Goal: Information Seeking & Learning: Compare options

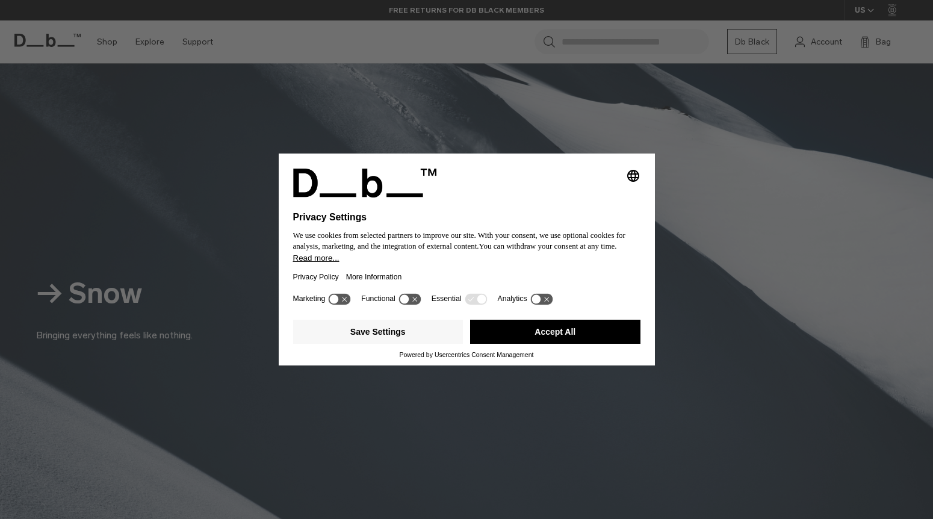
click at [548, 331] on button "Accept All" at bounding box center [555, 331] width 170 height 24
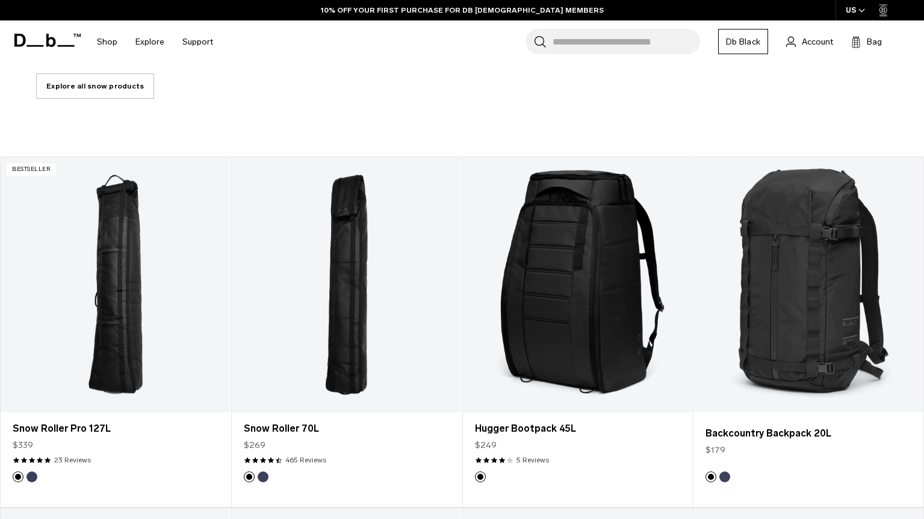
scroll to position [722, 0]
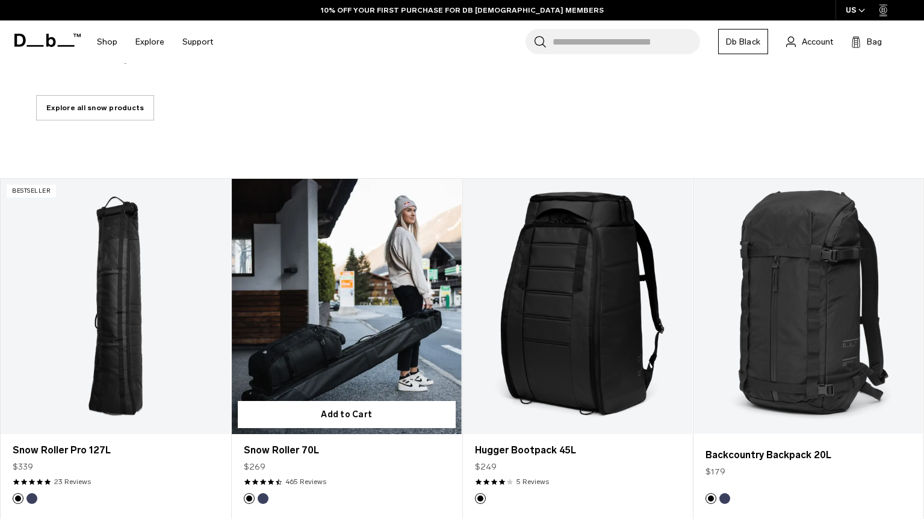
click at [359, 291] on link "Snow Roller 70L" at bounding box center [347, 306] width 230 height 255
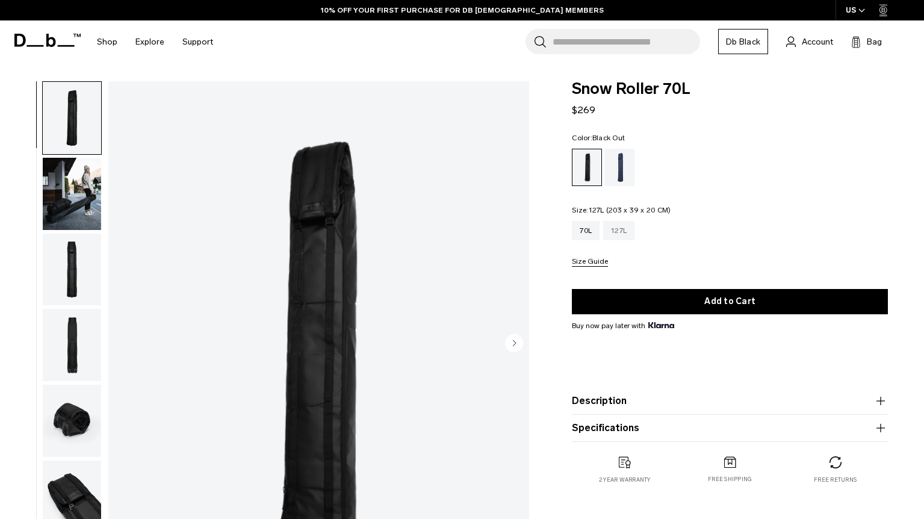
click at [624, 235] on div "127L" at bounding box center [618, 230] width 31 height 19
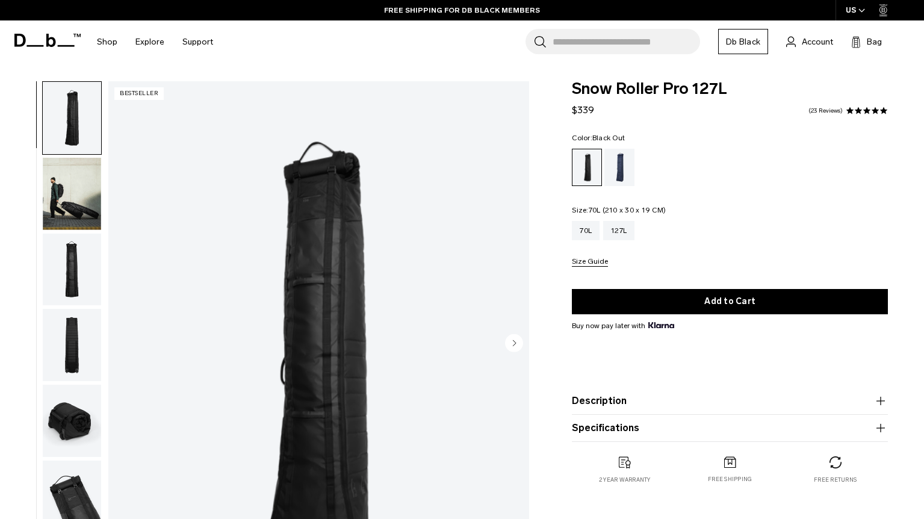
click at [587, 234] on div "70L" at bounding box center [586, 230] width 28 height 19
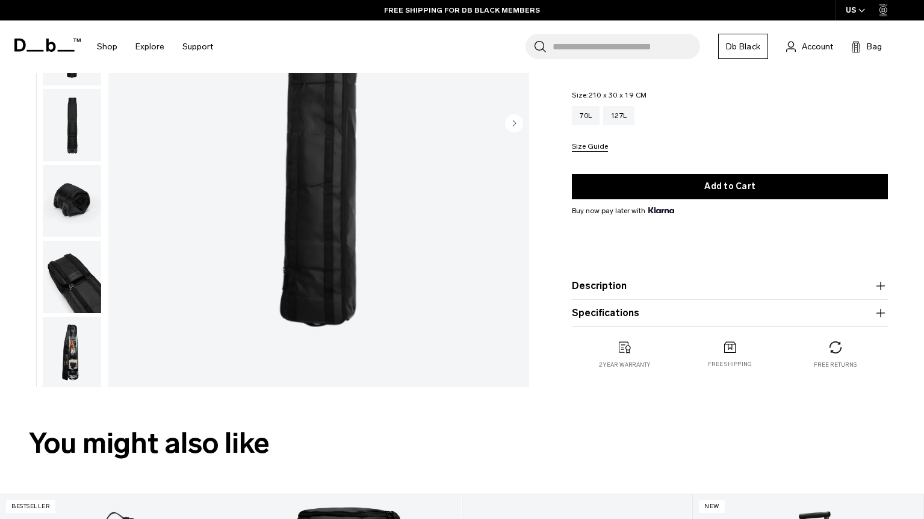
scroll to position [241, 0]
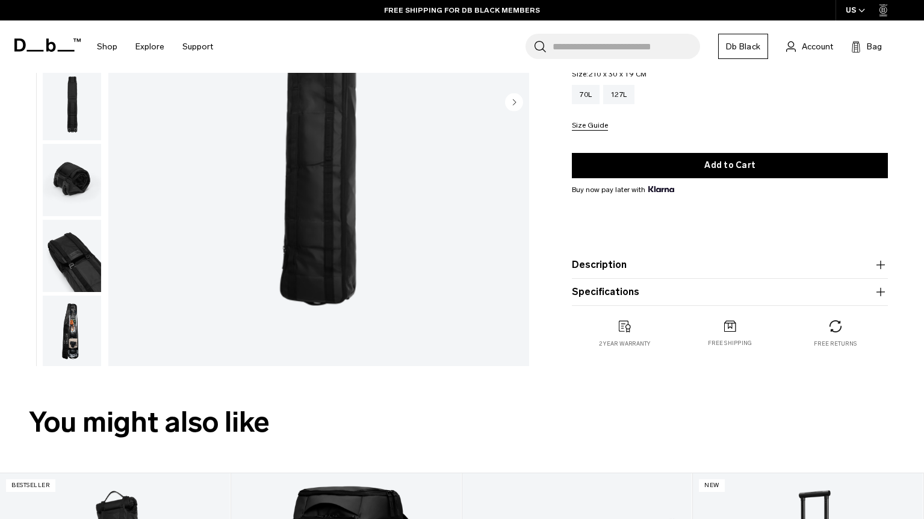
drag, startPoint x: 55, startPoint y: 338, endPoint x: 63, endPoint y: 332, distance: 10.4
click at [55, 337] on img "button" at bounding box center [72, 331] width 58 height 72
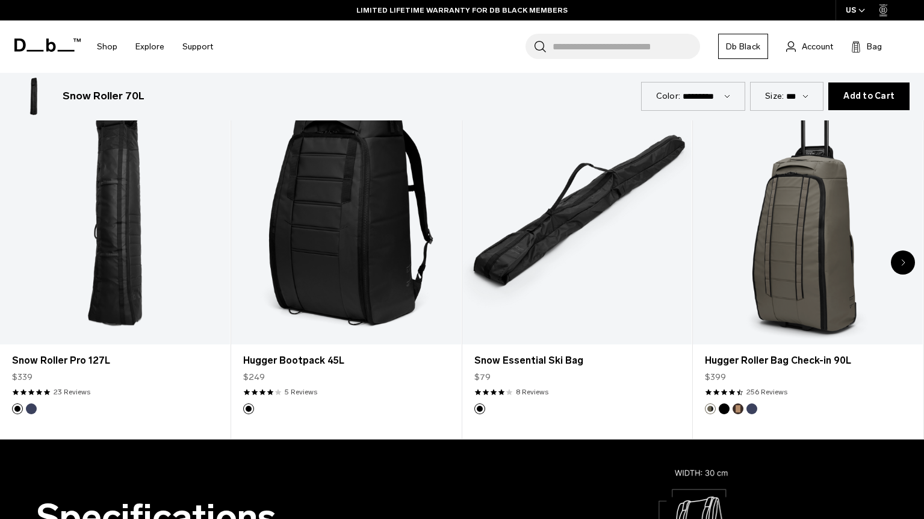
scroll to position [662, 0]
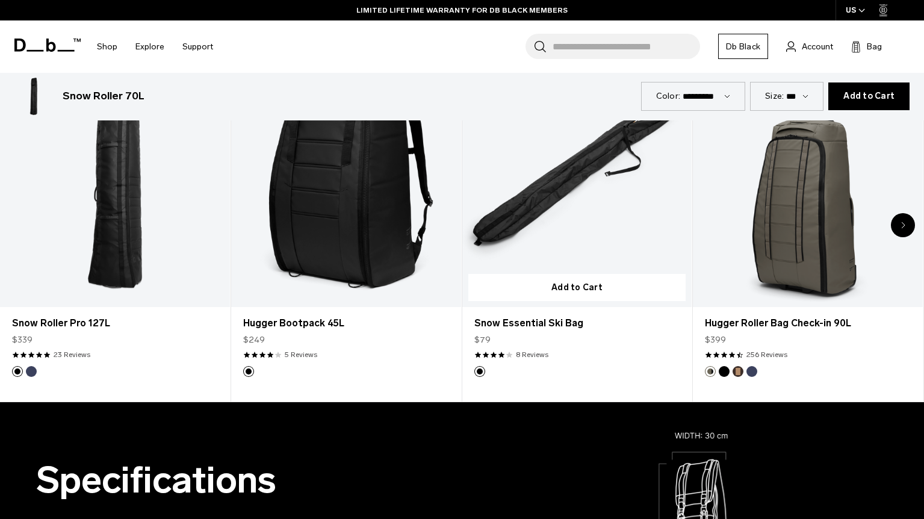
click at [564, 187] on link "Snow Essential Ski Bag" at bounding box center [577, 179] width 230 height 255
